Goal: Transaction & Acquisition: Download file/media

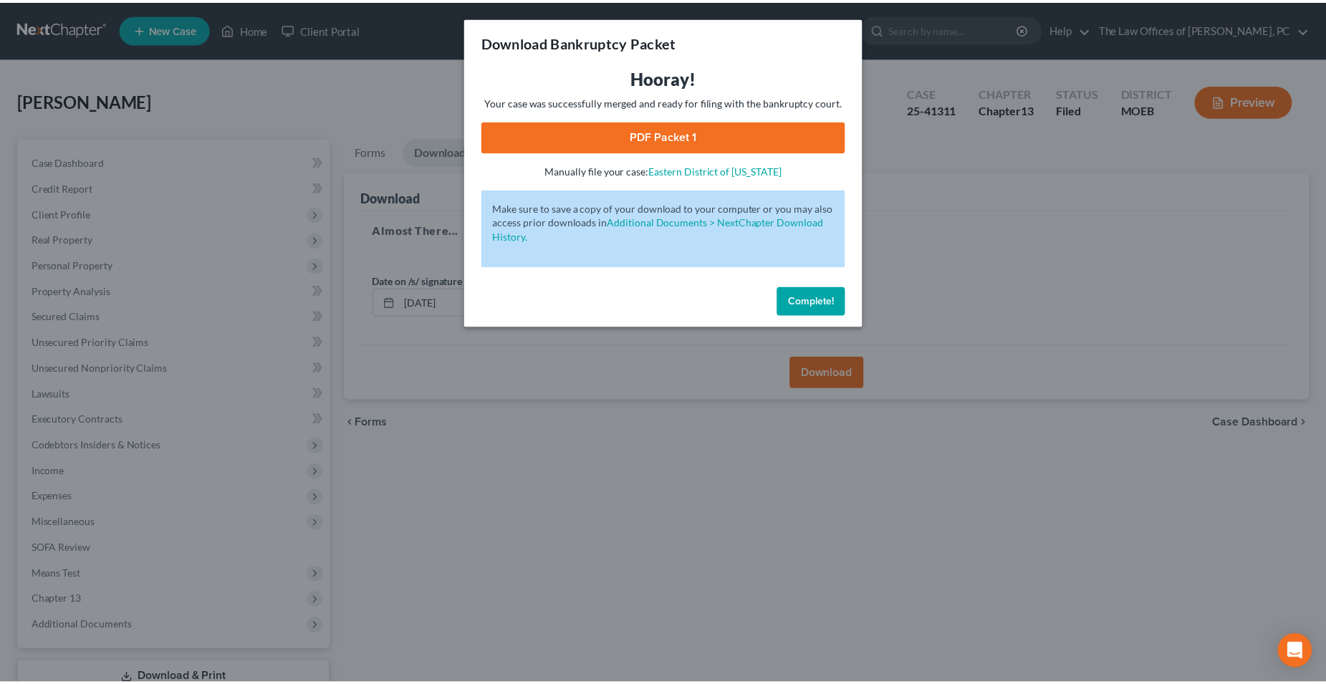
scroll to position [103, 0]
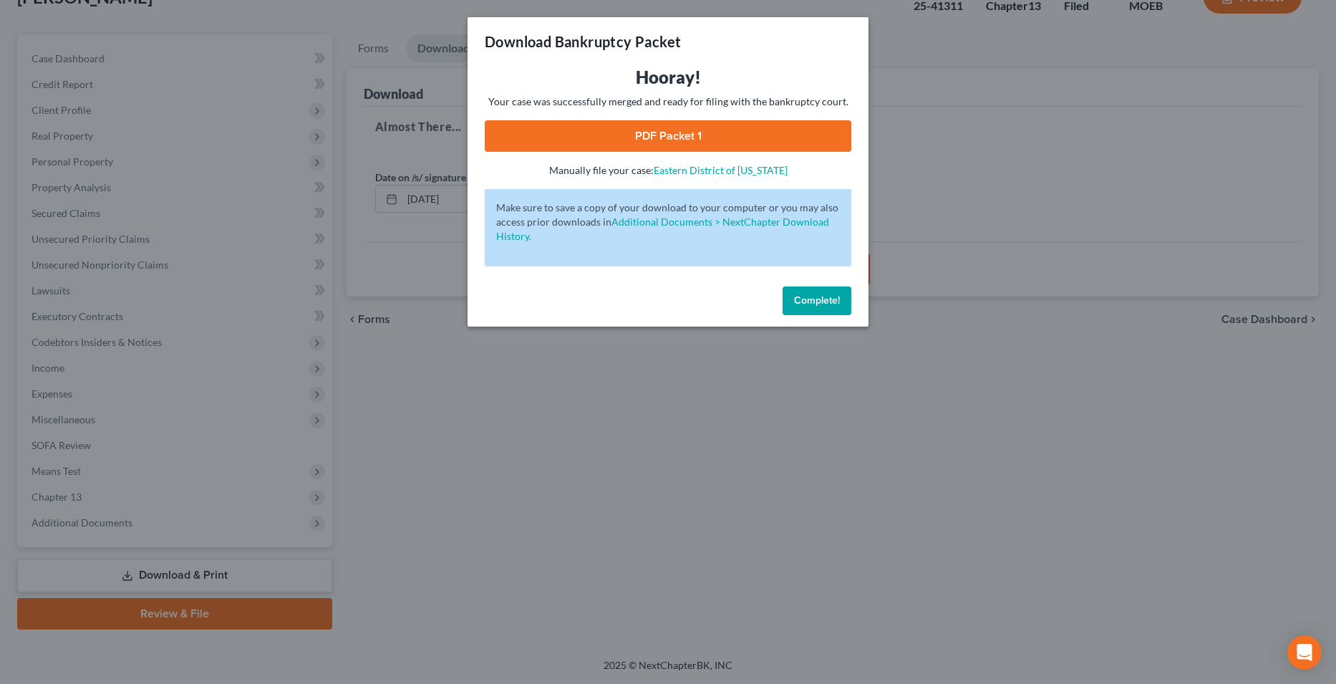
click at [823, 300] on span "Complete!" at bounding box center [817, 300] width 46 height 12
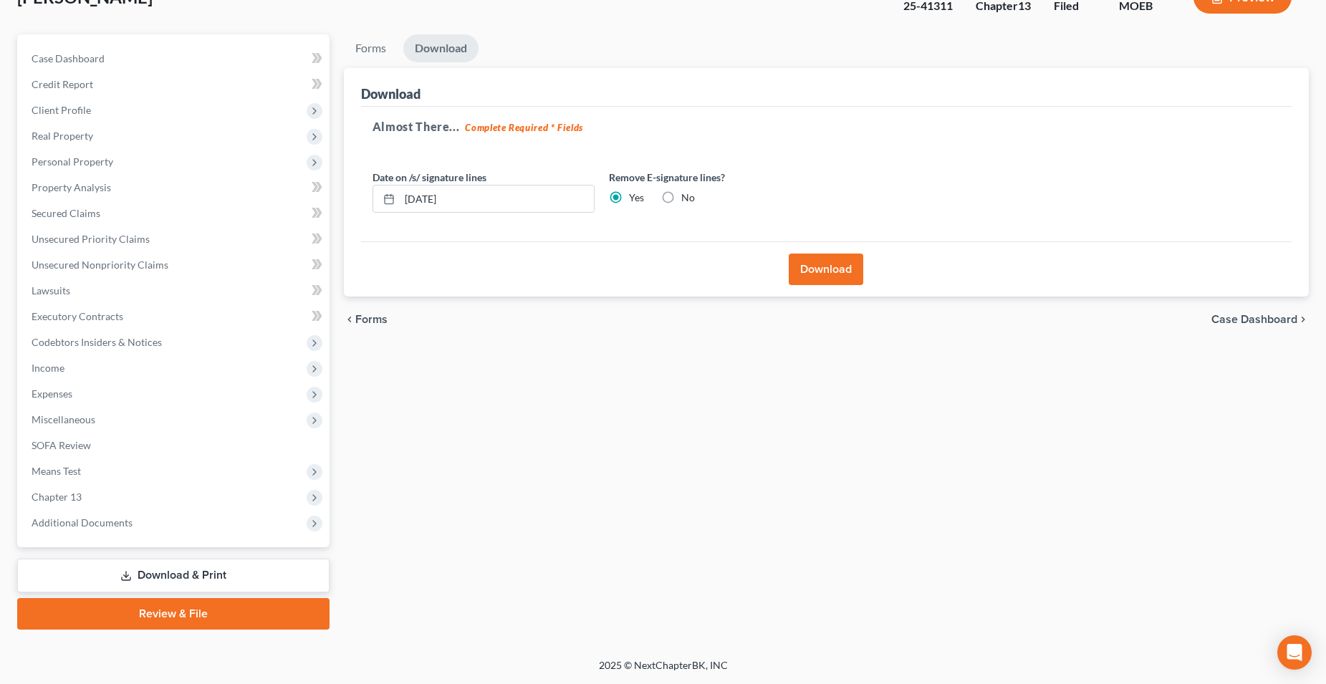
click at [207, 576] on link "Download & Print" at bounding box center [173, 576] width 312 height 34
click at [97, 462] on span "Means Test" at bounding box center [174, 471] width 309 height 26
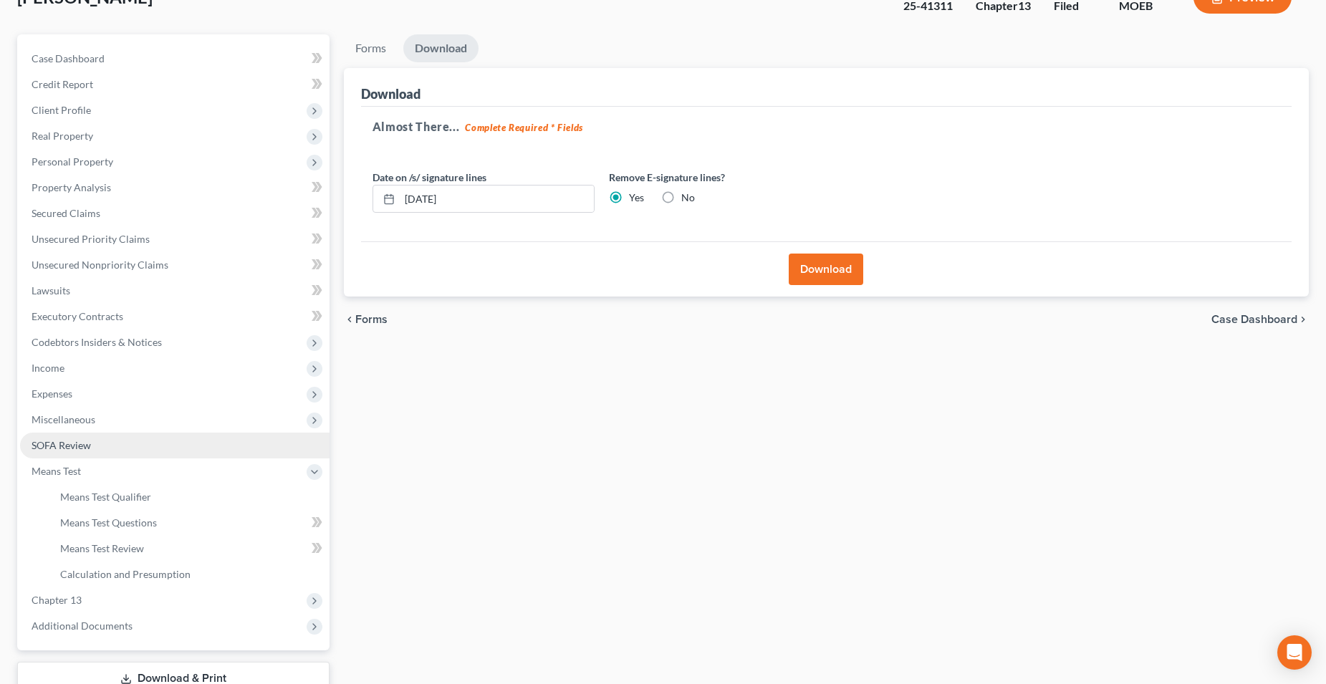
click at [96, 451] on link "SOFA Review" at bounding box center [174, 446] width 309 height 26
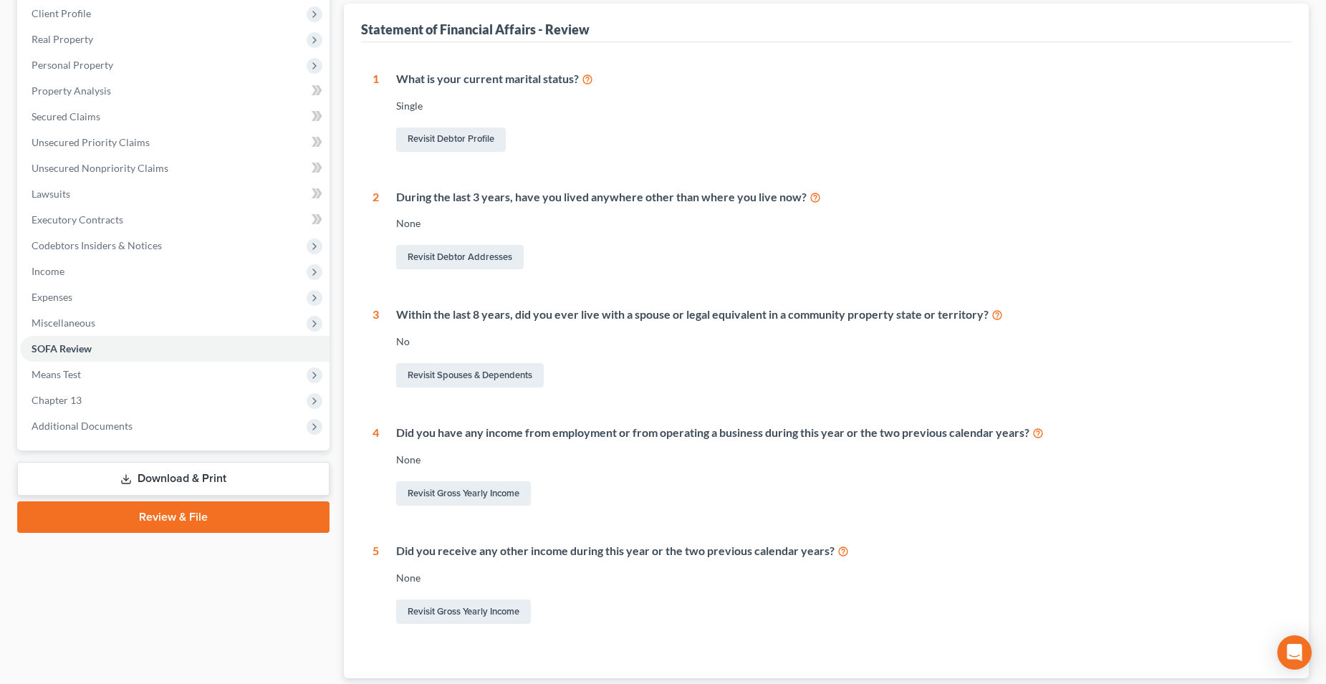
scroll to position [294, 0]
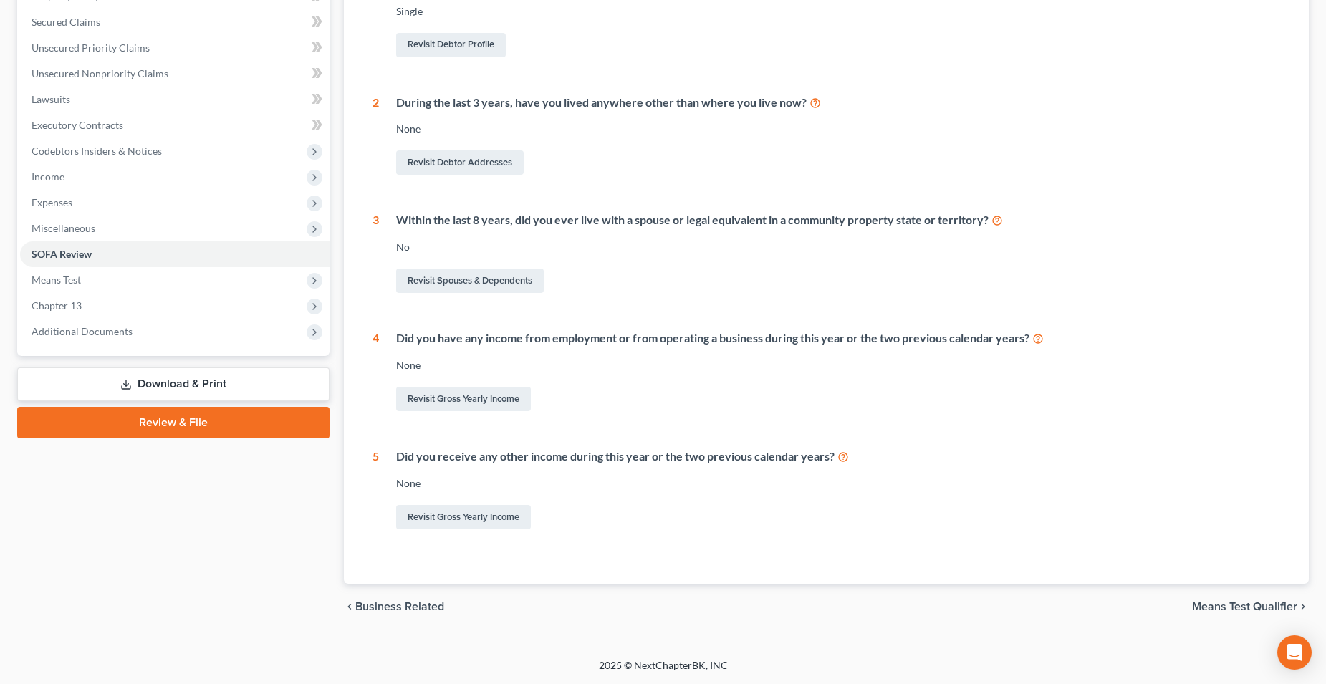
click at [212, 372] on link "Download & Print" at bounding box center [173, 384] width 312 height 34
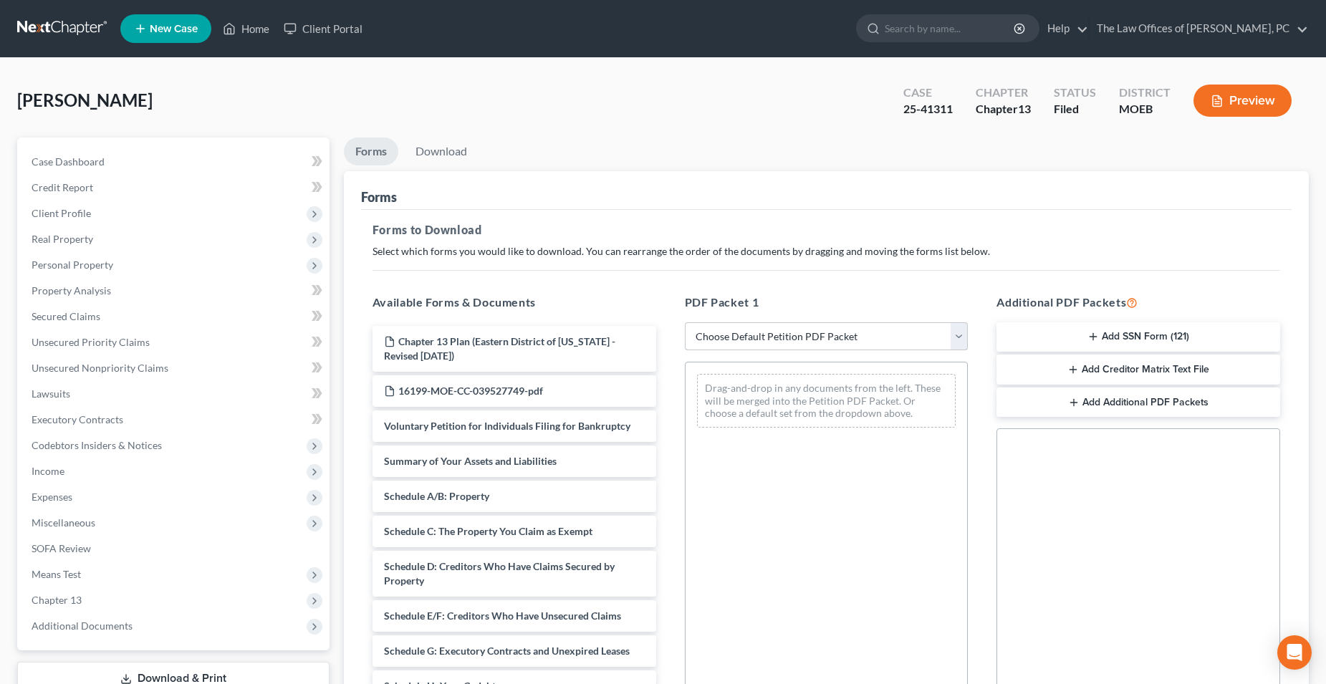
click at [784, 336] on select "Choose Default Petition PDF Packet Complete Bankruptcy Petition (all forms and …" at bounding box center [827, 336] width 284 height 29
click at [685, 322] on select "Choose Default Petition PDF Packet Complete Bankruptcy Petition (all forms and …" at bounding box center [827, 336] width 284 height 29
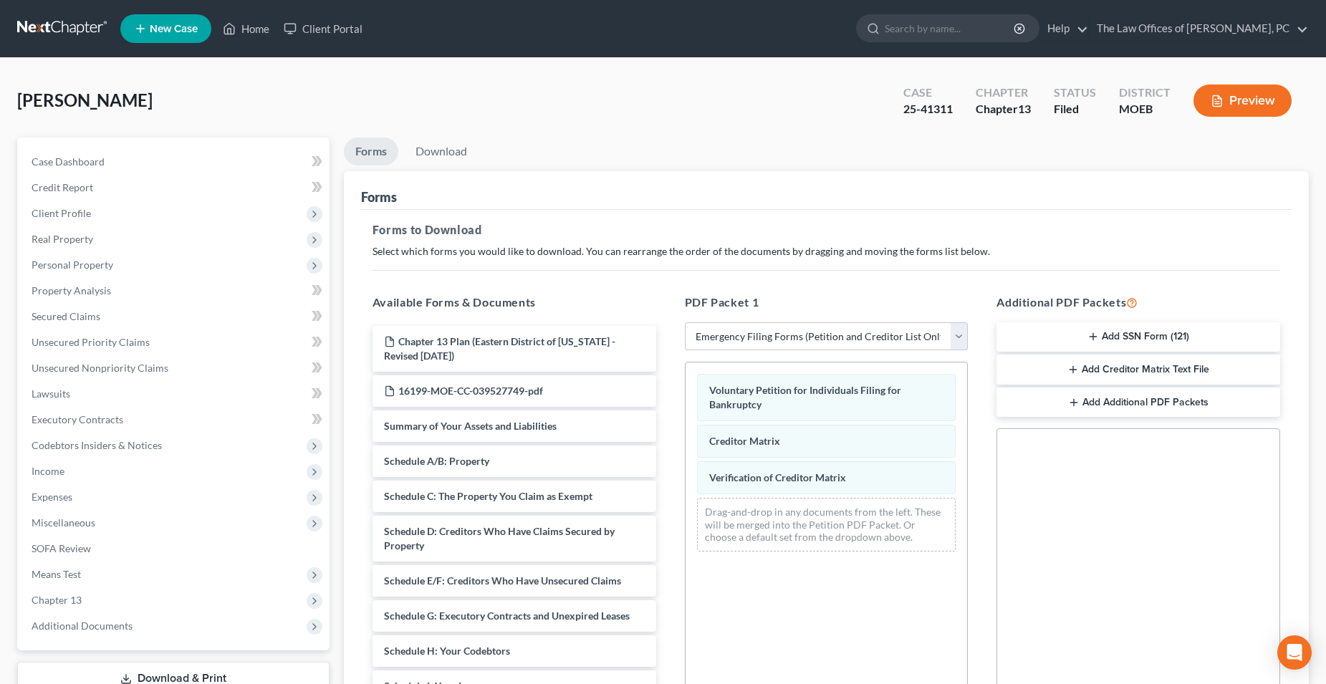
click at [764, 337] on select "Choose Default Petition PDF Packet Complete Bankruptcy Petition (all forms and …" at bounding box center [827, 336] width 284 height 29
select select "2"
click at [685, 322] on select "Choose Default Petition PDF Packet Complete Bankruptcy Petition (all forms and …" at bounding box center [827, 336] width 284 height 29
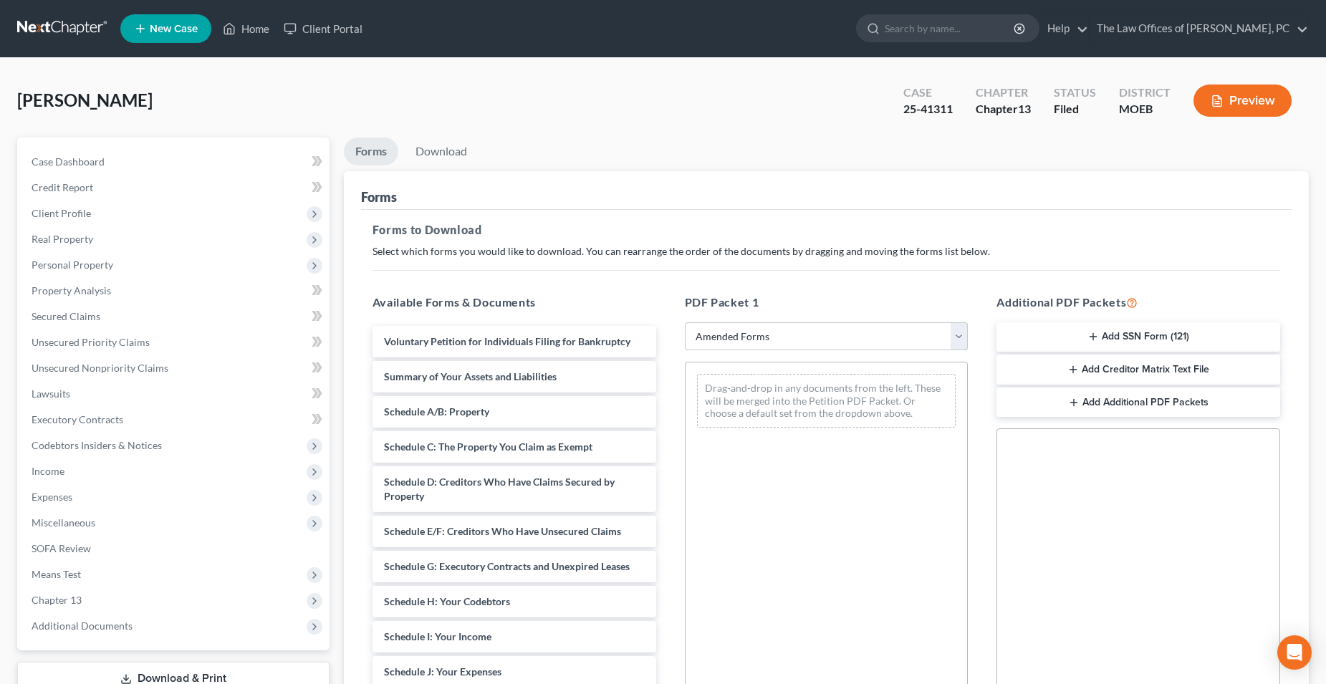
click at [756, 329] on select "Choose Default Petition PDF Packet Complete Bankruptcy Petition (all forms and …" at bounding box center [827, 336] width 284 height 29
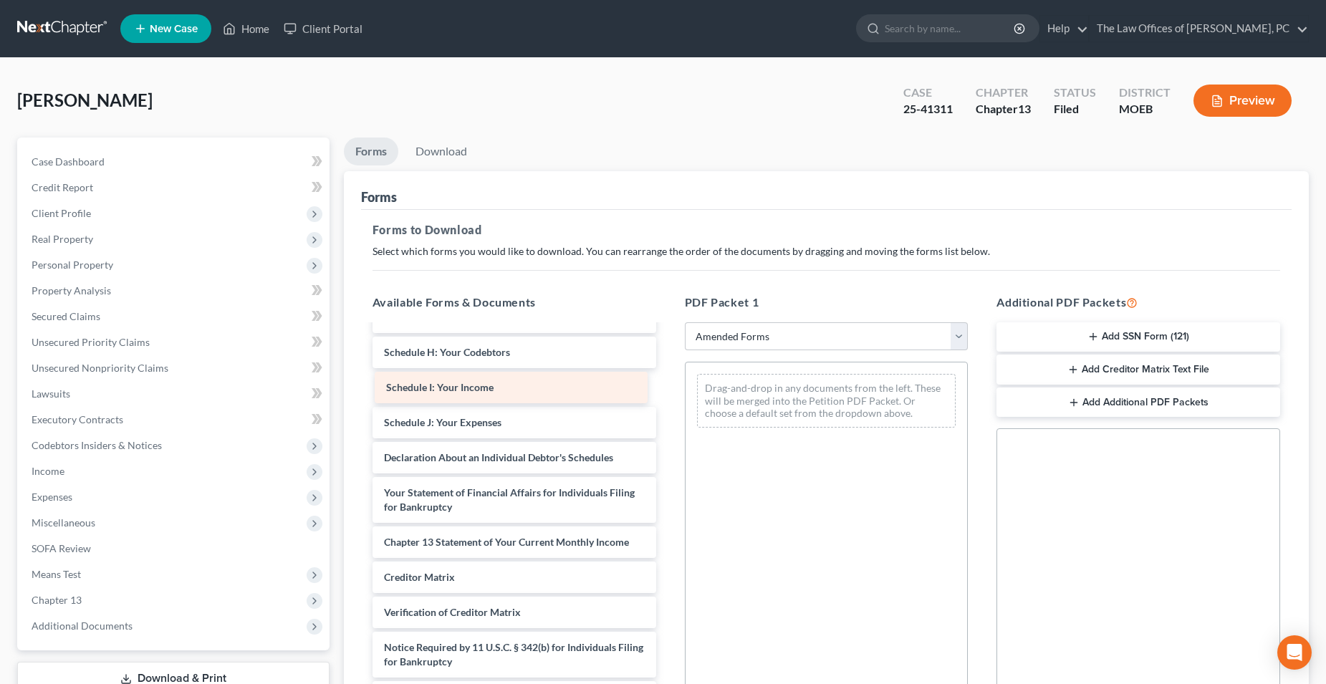
scroll to position [214, 0]
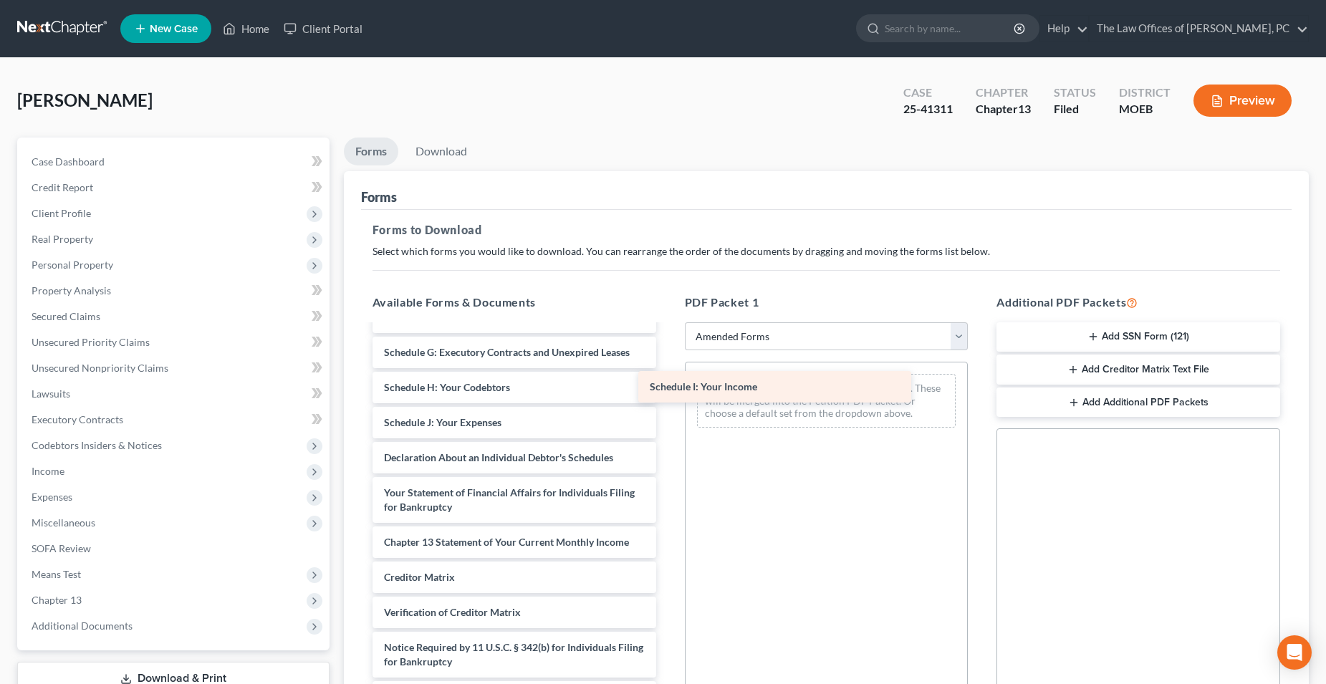
drag, startPoint x: 513, startPoint y: 388, endPoint x: 785, endPoint y: 385, distance: 272.2
click at [668, 387] on div "Schedule I: Your Income Voluntary Petition for Individuals Filing for Bankruptc…" at bounding box center [514, 412] width 307 height 601
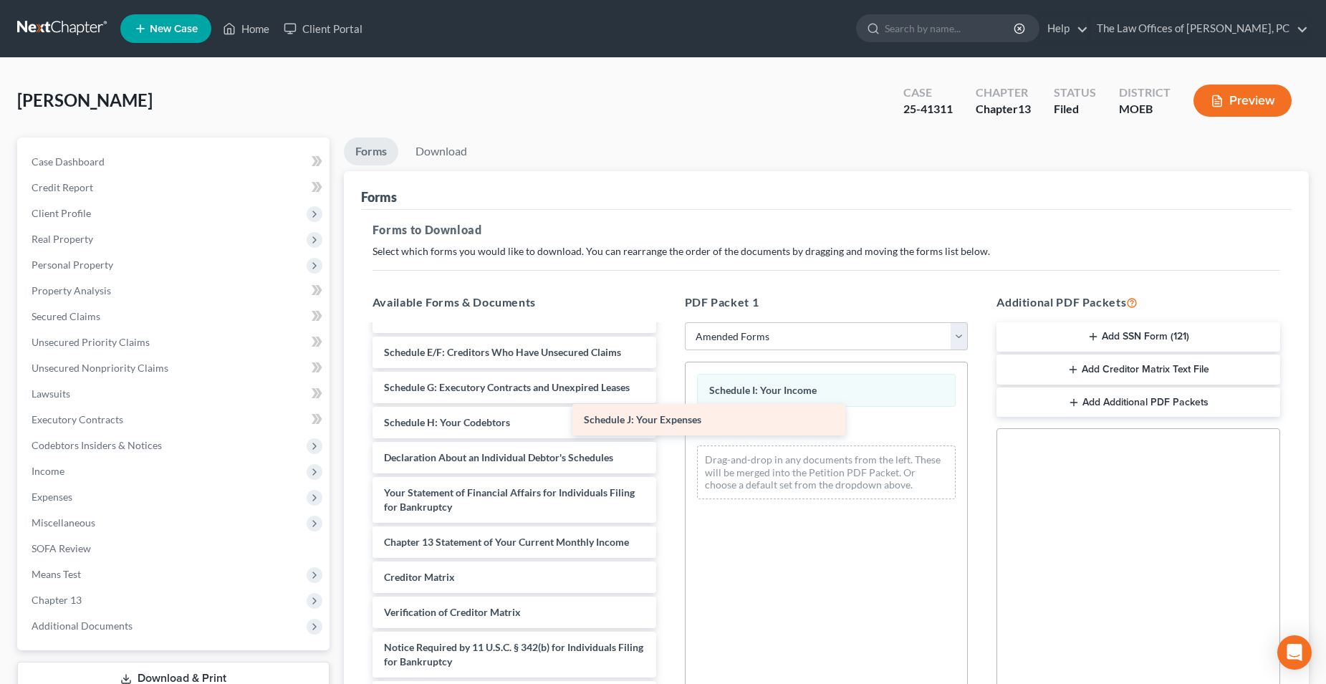
scroll to position [179, 0]
drag, startPoint x: 512, startPoint y: 425, endPoint x: 804, endPoint y: 421, distance: 292.3
click at [668, 421] on div "Schedule J: Your Expenses Voluntary Petition for Individuals Filing for Bankrup…" at bounding box center [514, 430] width 307 height 566
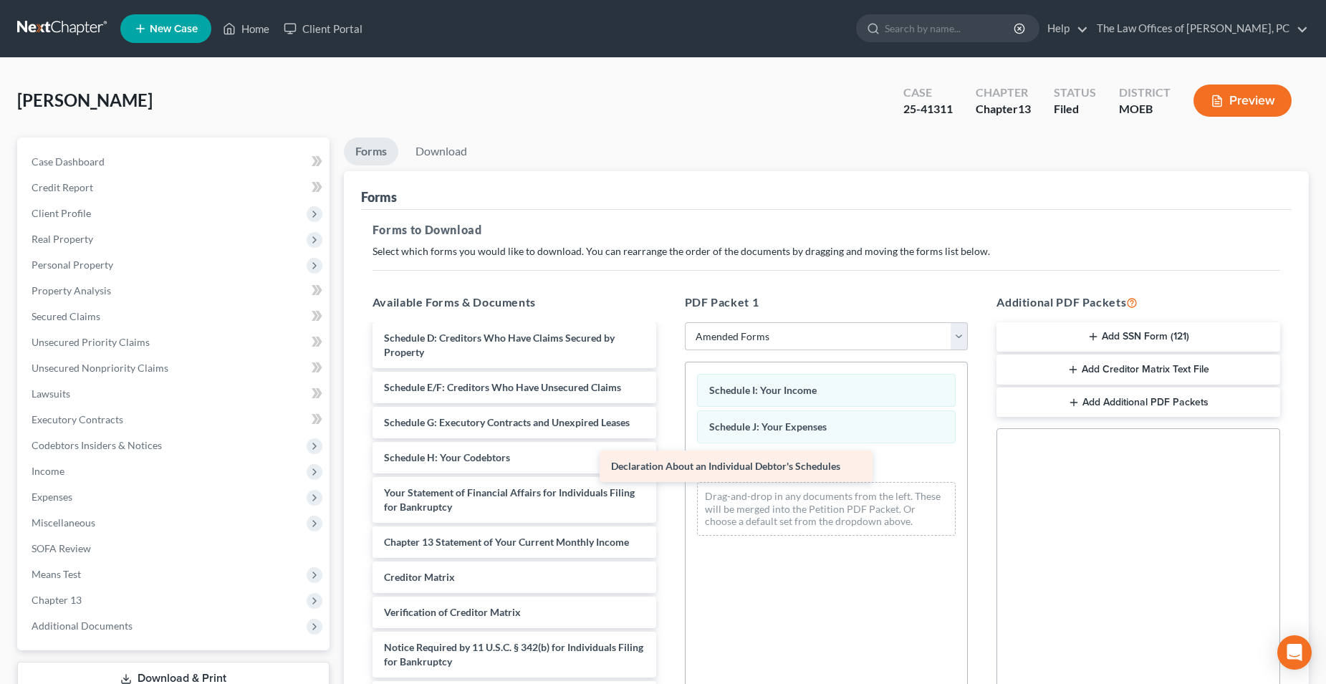
scroll to position [144, 0]
drag, startPoint x: 509, startPoint y: 455, endPoint x: 790, endPoint y: 458, distance: 281.5
click at [668, 458] on div "Declaration About an Individual Debtor's Schedules Voluntary Petition for Indiv…" at bounding box center [514, 447] width 307 height 531
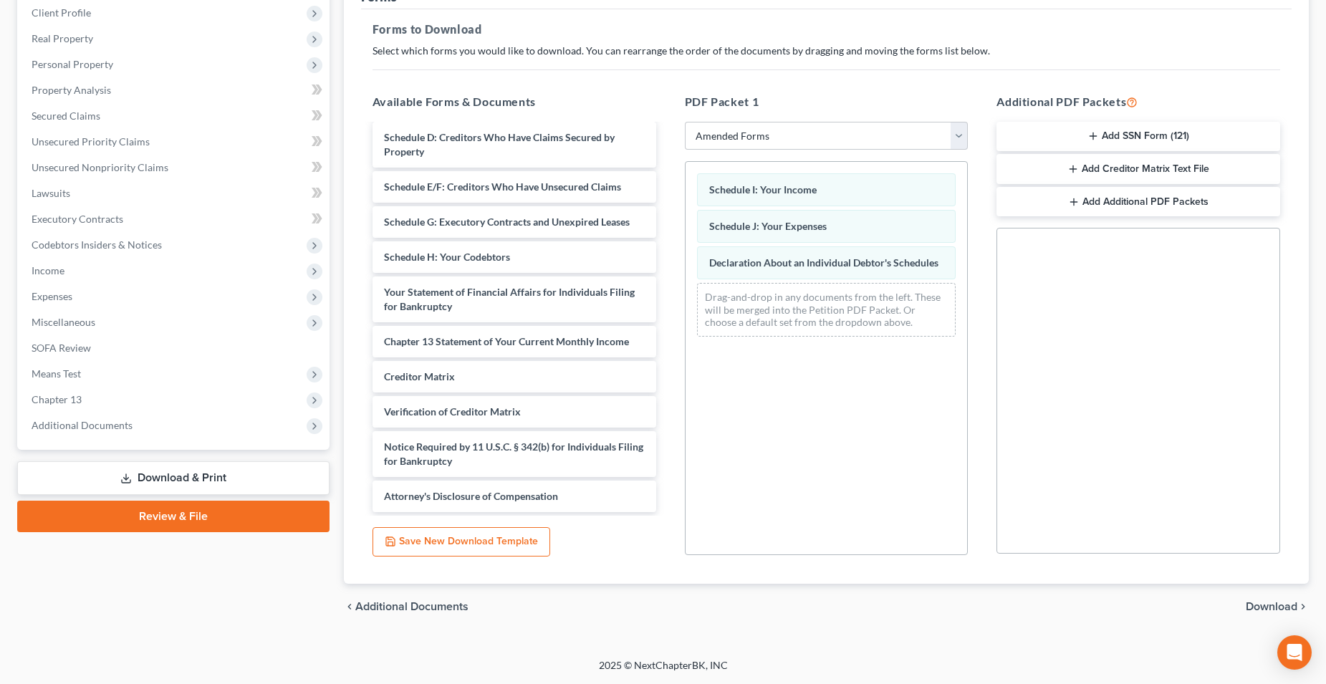
click at [1278, 607] on span "Download" at bounding box center [1272, 606] width 52 height 11
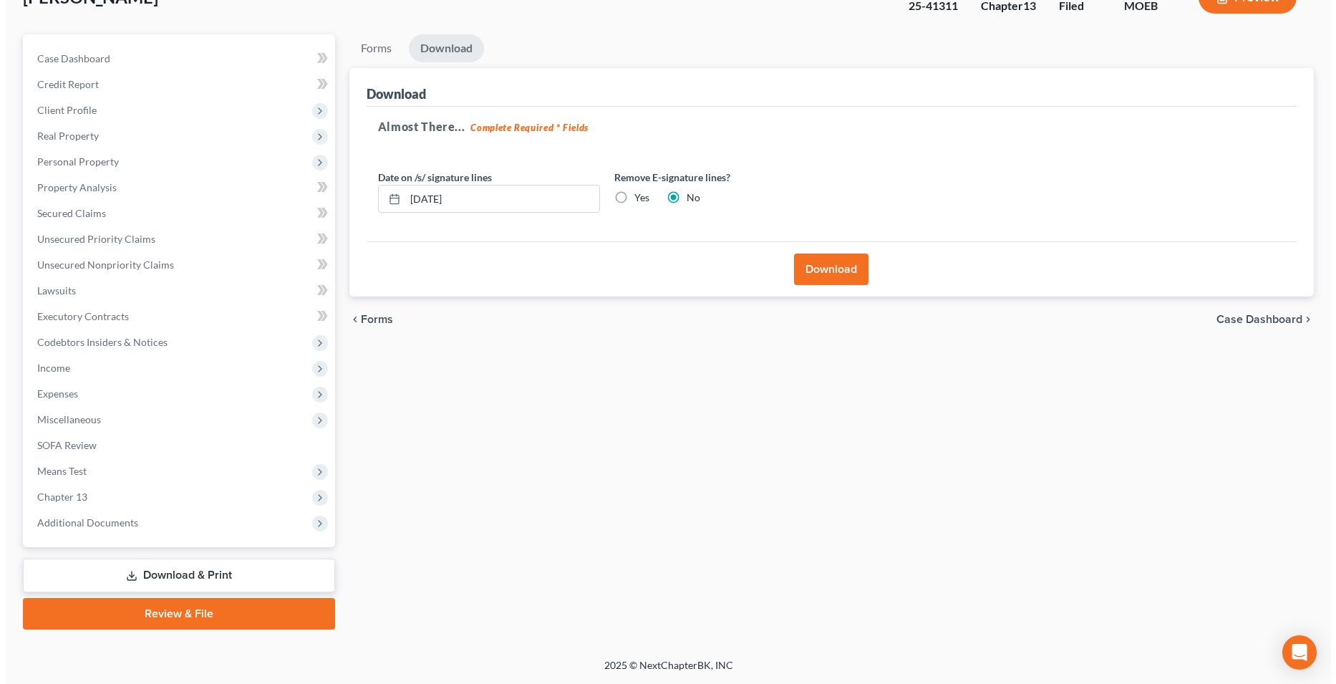
scroll to position [103, 0]
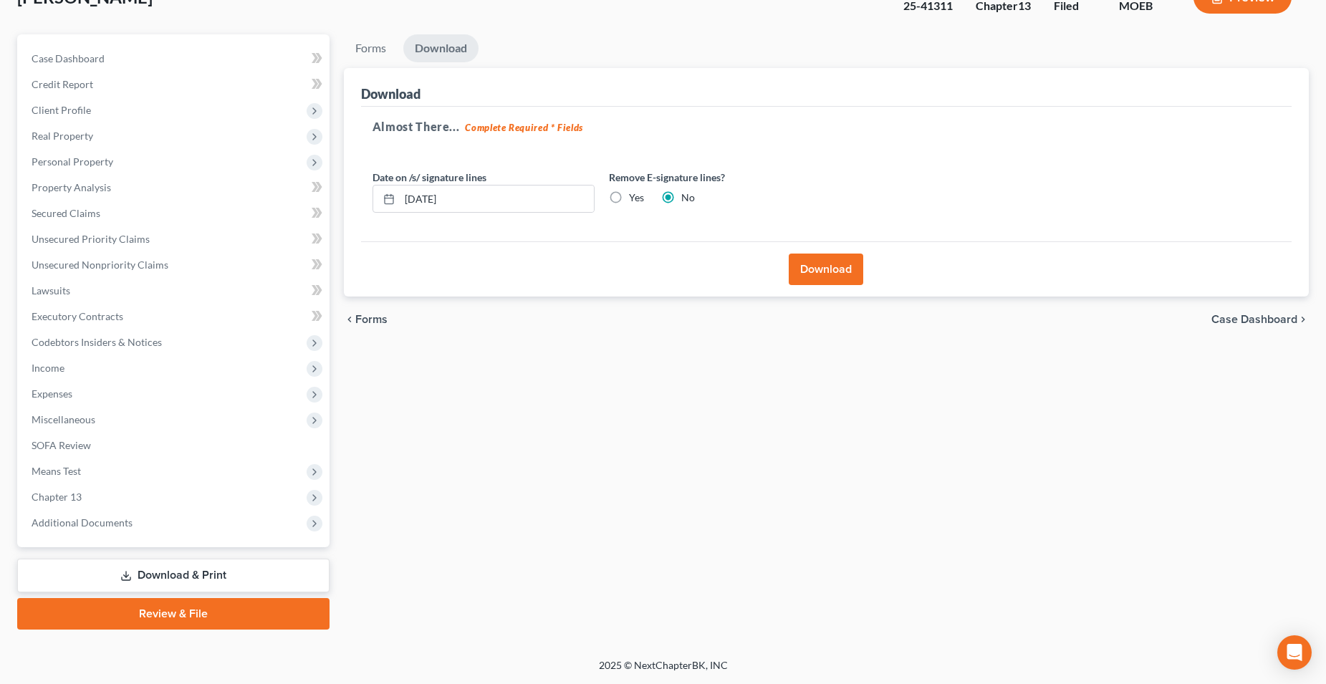
click at [834, 273] on button "Download" at bounding box center [826, 270] width 74 height 32
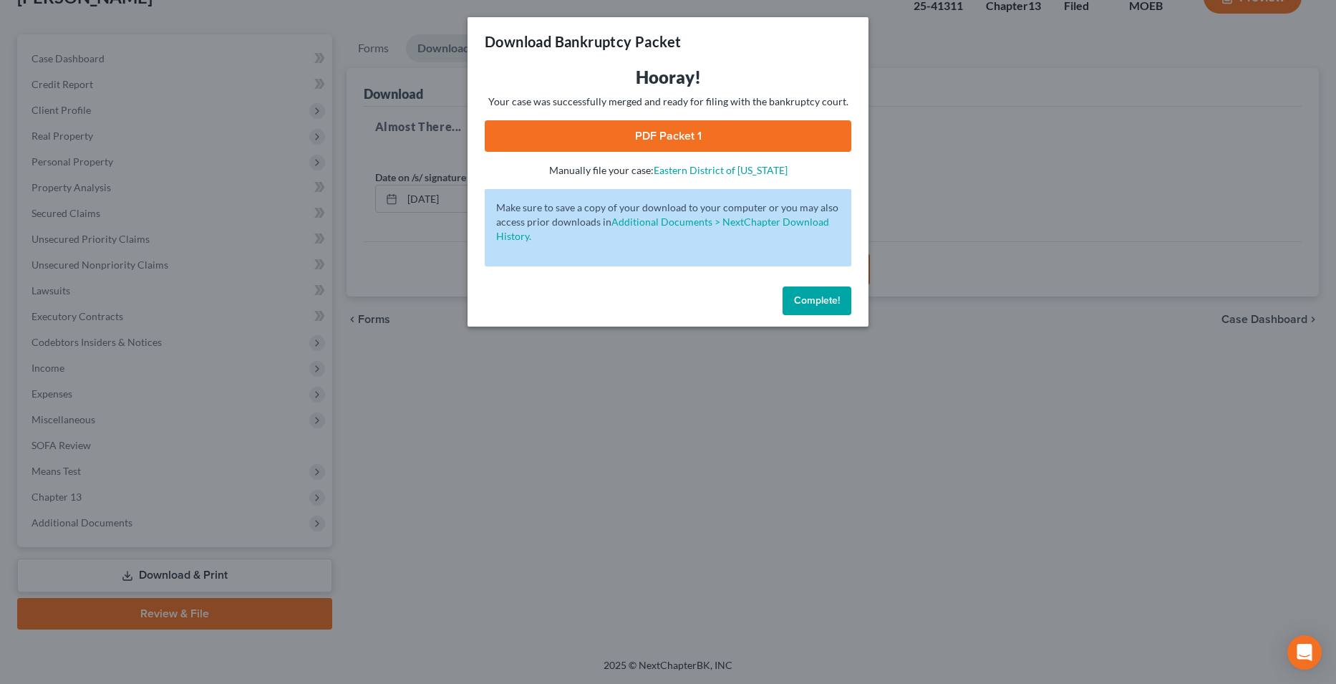
click at [673, 132] on link "PDF Packet 1" at bounding box center [668, 136] width 367 height 32
